Goal: Find contact information: Find contact information

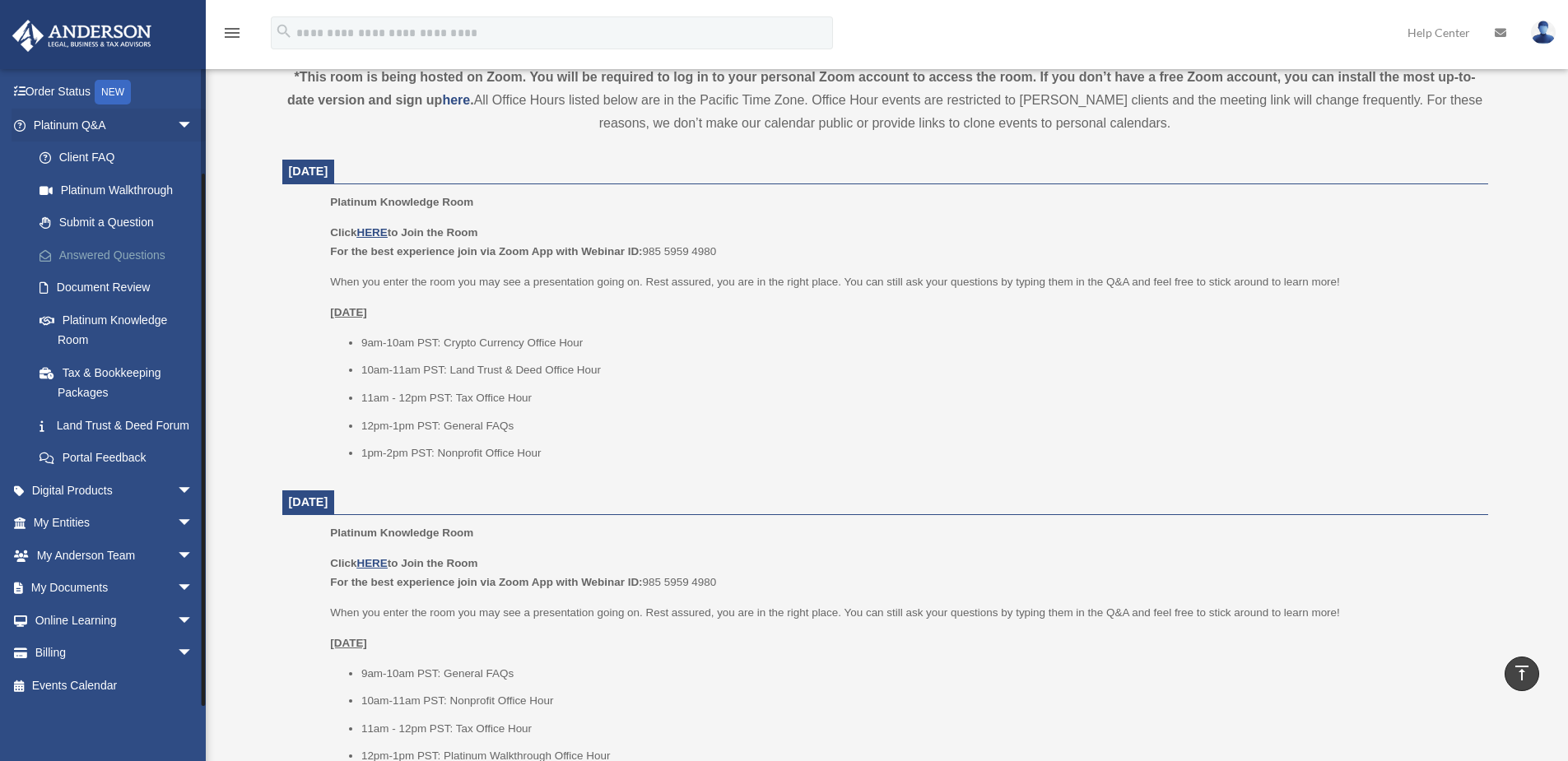
scroll to position [741, 0]
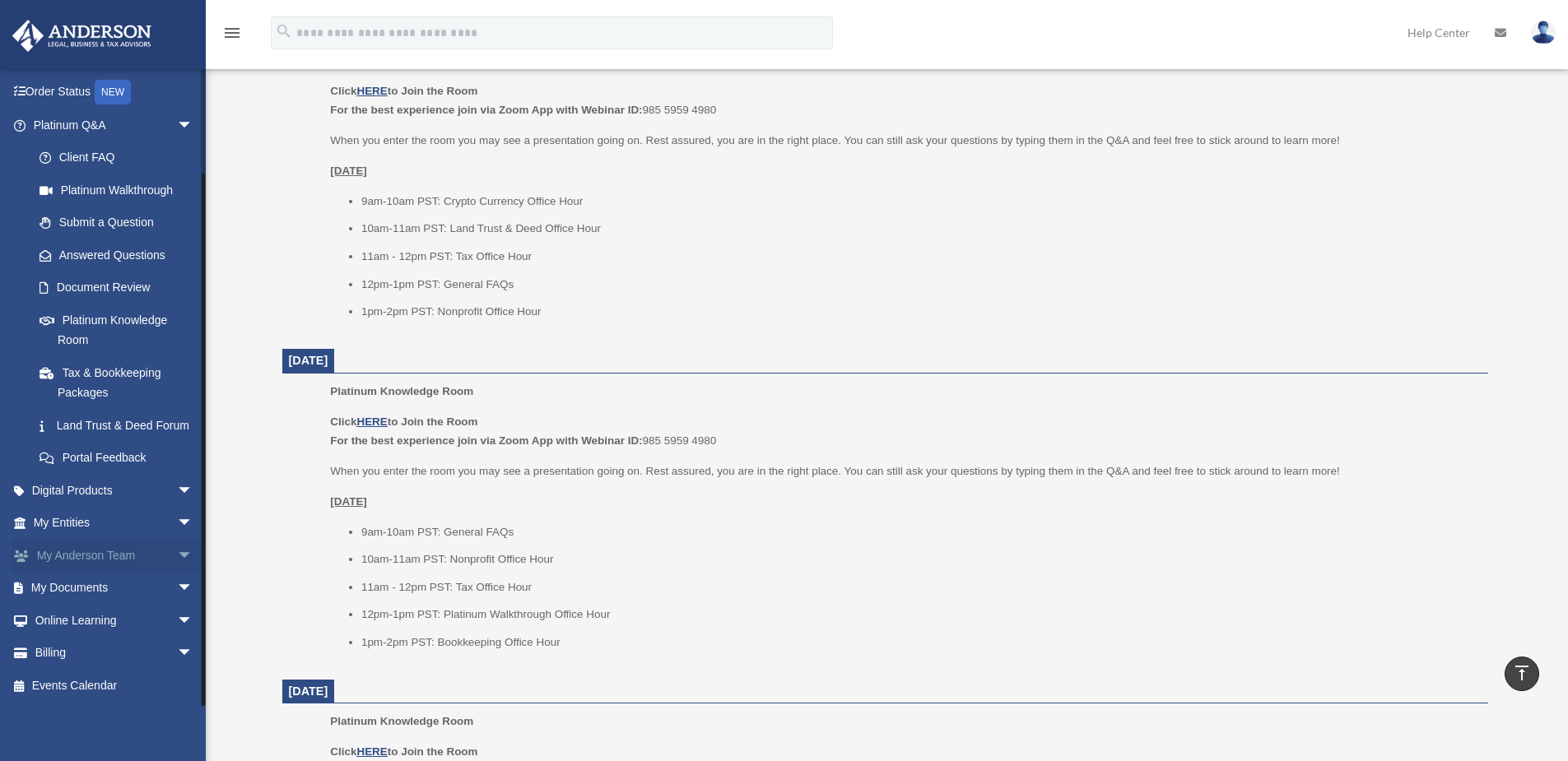
click at [177, 554] on span "arrow_drop_down" at bounding box center [194, 555] width 33 height 33
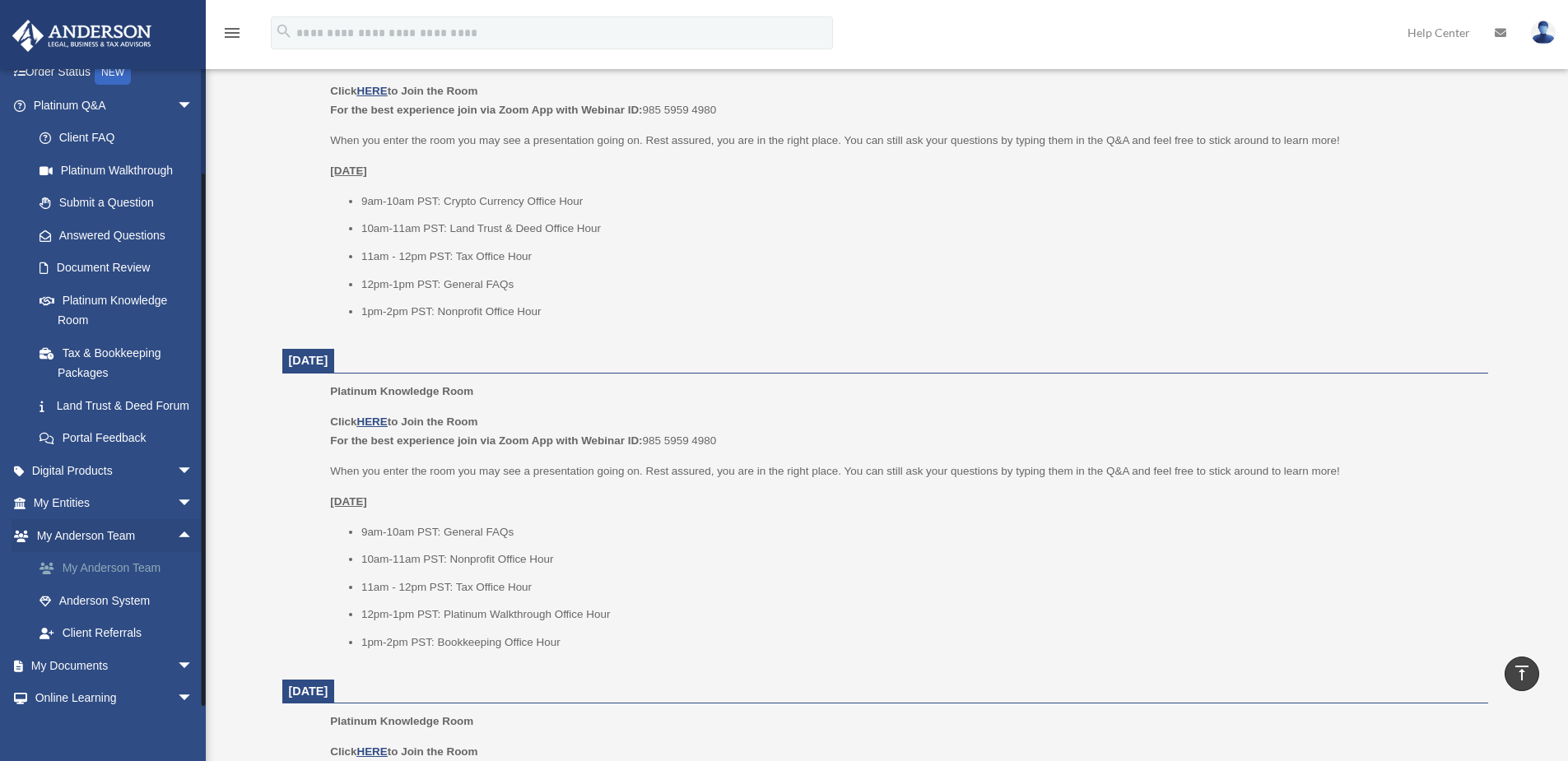
click at [128, 586] on link "My Anderson Team" at bounding box center [120, 568] width 196 height 33
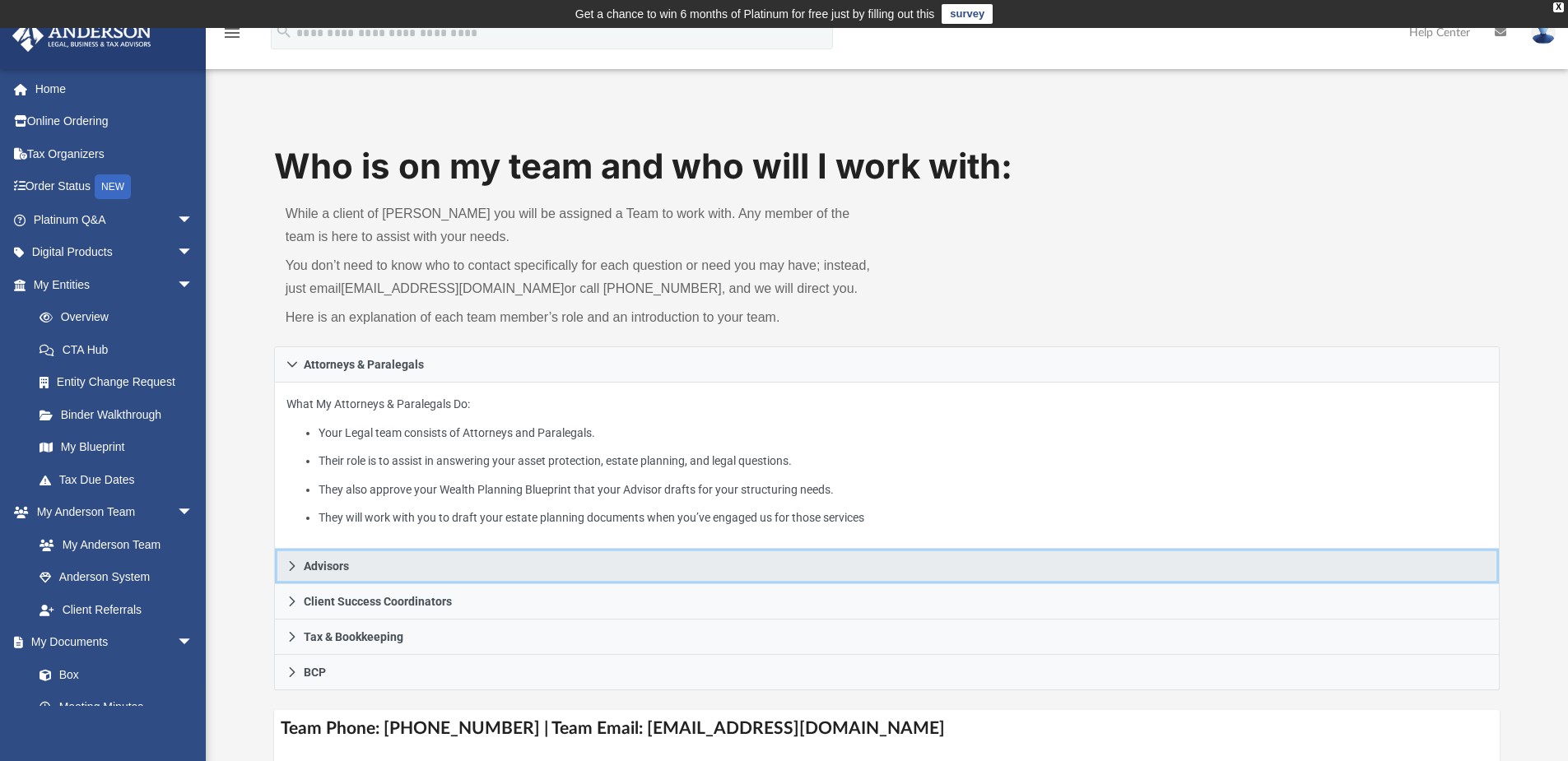
click at [290, 564] on icon at bounding box center [292, 566] width 11 height 11
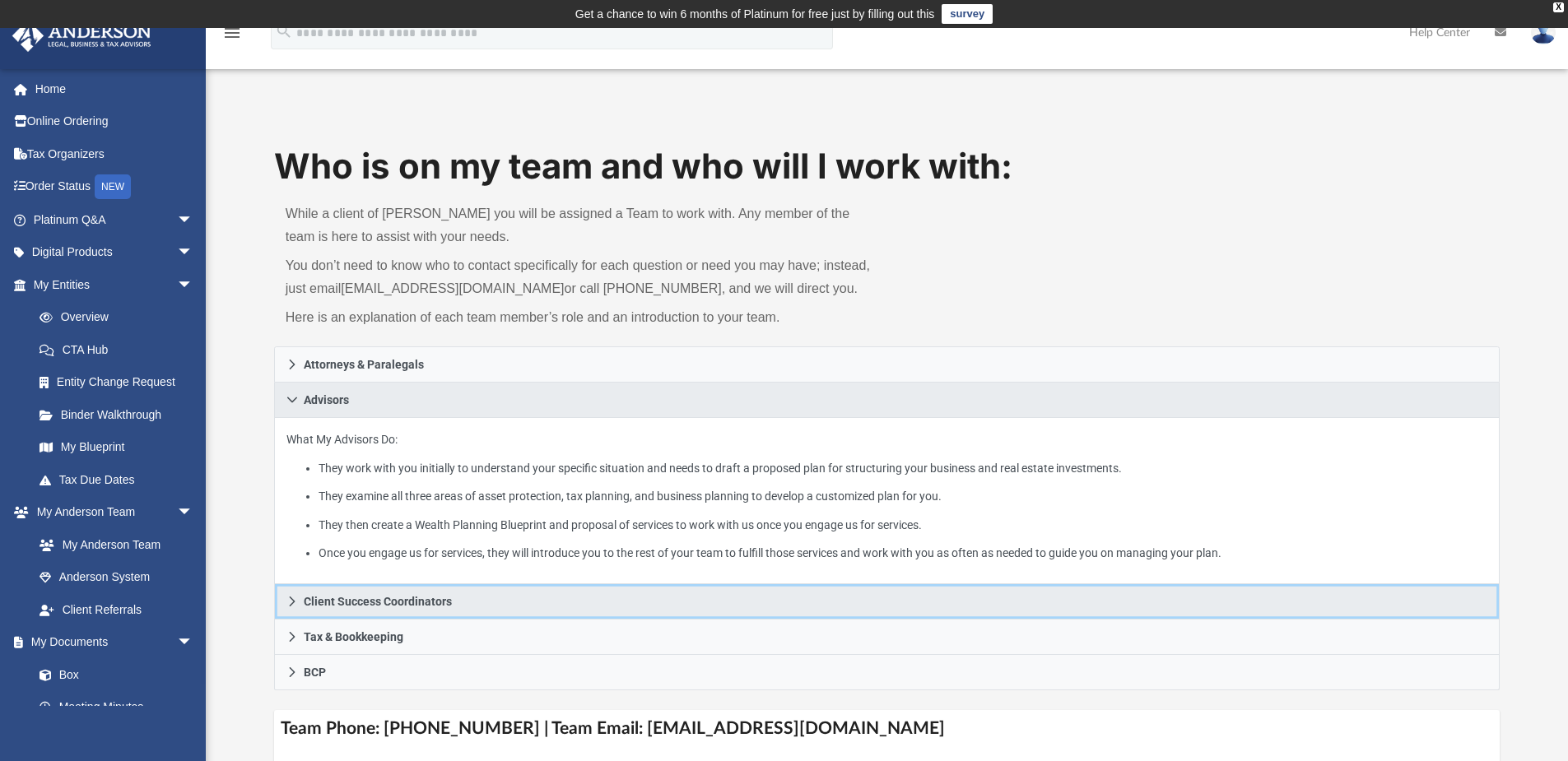
click at [291, 600] on icon at bounding box center [292, 602] width 11 height 11
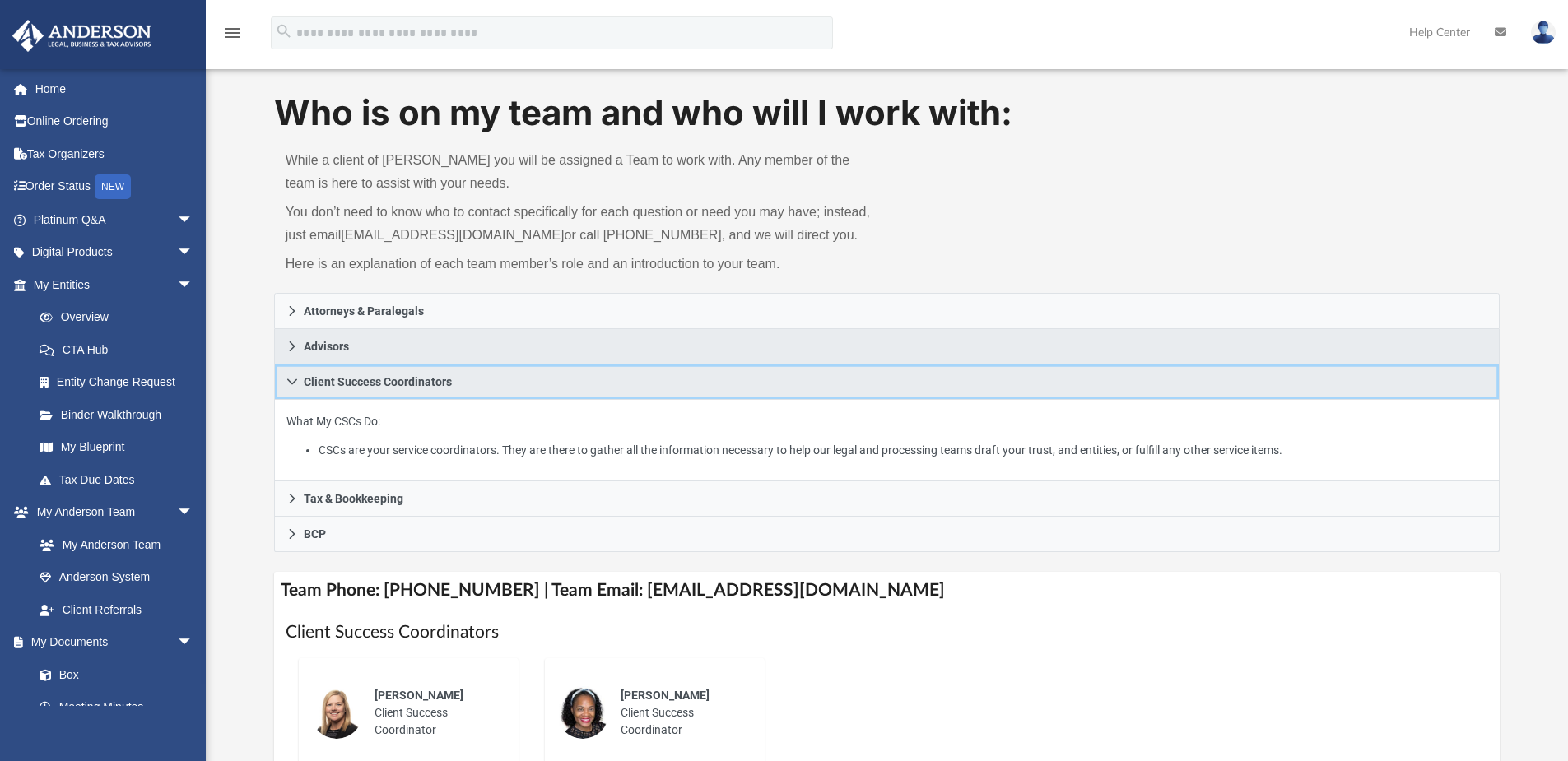
scroll to position [82, 0]
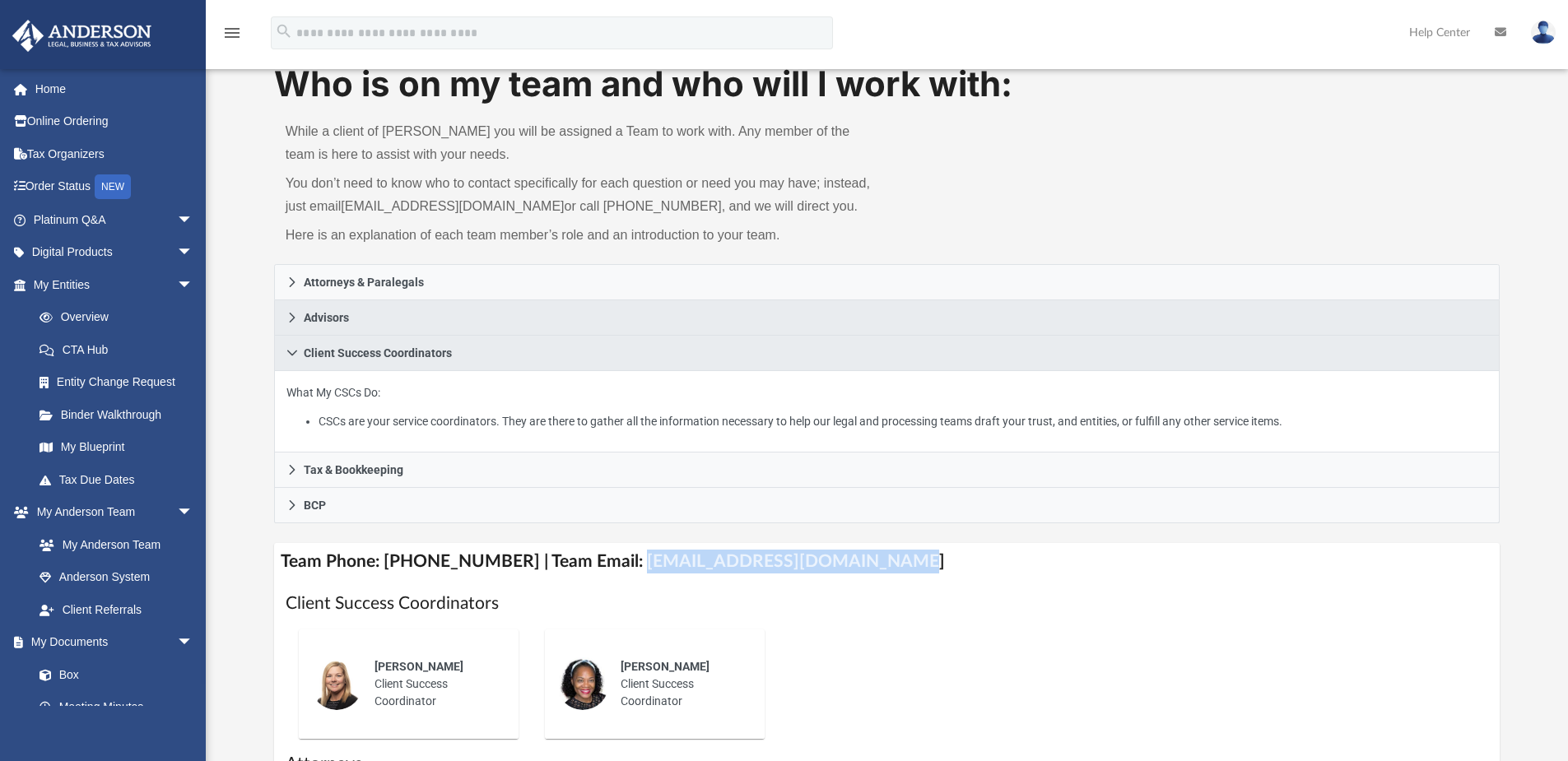
drag, startPoint x: 611, startPoint y: 563, endPoint x: 856, endPoint y: 570, distance: 245.1
click at [856, 570] on h4 "Team Phone: (725) 201-7545 | Team Email: myteam@andersonadvisors.com" at bounding box center [887, 562] width 1227 height 37
drag, startPoint x: 856, startPoint y: 570, endPoint x: 780, endPoint y: 560, distance: 76.7
copy h4 "myteam@andersonadvisors.com"
